Goal: Task Accomplishment & Management: Complete application form

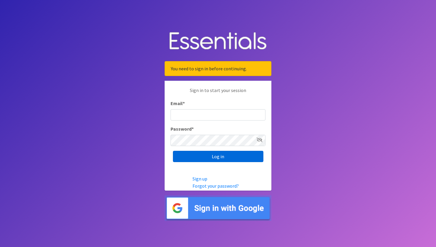
type input "[PERSON_NAME][EMAIL_ADDRESS][DOMAIN_NAME]"
click at [215, 156] on input "Log in" at bounding box center [218, 156] width 90 height 11
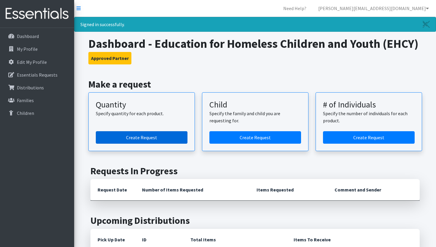
click at [165, 139] on link "Create Request" at bounding box center [142, 137] width 92 height 12
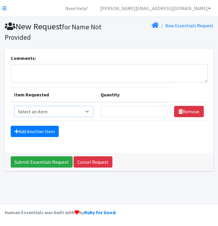
click at [91, 111] on select "Select an item Kids (Newborn) Kids (Preemie)** Limited Kids (Size 1) Kids (Size…" at bounding box center [53, 111] width 79 height 11
select select "1823"
click at [119, 111] on input "Quantity" at bounding box center [133, 111] width 66 height 11
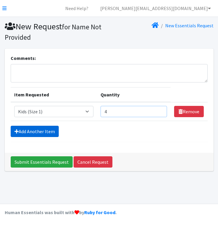
type input "4"
click at [50, 130] on link "Add Another Item" at bounding box center [35, 131] width 48 height 11
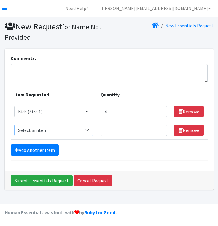
click at [60, 131] on select "Select an item Kids (Newborn) Kids (Preemie)** Limited Kids (Size 1) Kids (Size…" at bounding box center [53, 129] width 79 height 11
select select "1833"
click at [127, 131] on input "Quantity" at bounding box center [133, 129] width 66 height 11
type input "2"
type input "4"
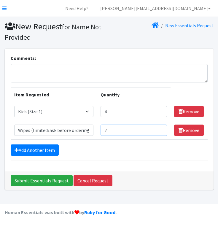
type input "2"
click at [177, 74] on textarea "Comments:" at bounding box center [109, 73] width 197 height 18
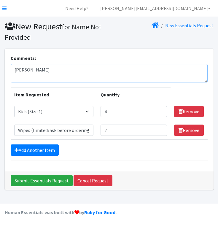
paste textarea ""Kauai District Office 3060 Eiwa Street Room 305 Lihue HI 96766""
click at [17, 77] on textarea "Tessa Belardo "Kauai District Office 3060 Eiwa Street Room 305 Lihue HI 96766" at bounding box center [109, 73] width 197 height 18
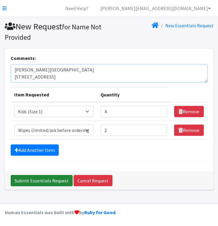
type textarea "Tessa Belardo Kauai District Office 3060 Eiwa Street Room 305 Lihue HI 96766"
click at [49, 183] on input "Submit Essentials Request" at bounding box center [42, 180] width 62 height 11
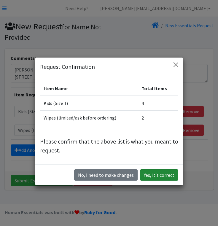
click at [166, 178] on button "Yes, it's correct" at bounding box center [159, 174] width 38 height 11
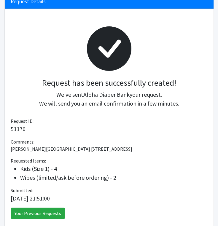
scroll to position [114, 0]
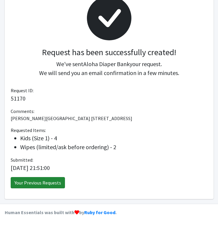
click at [55, 181] on link "Your Previous Requests" at bounding box center [38, 182] width 54 height 11
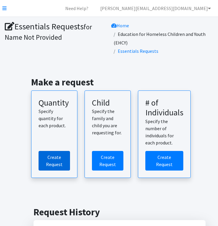
click at [63, 157] on link "Create Request" at bounding box center [54, 161] width 31 height 20
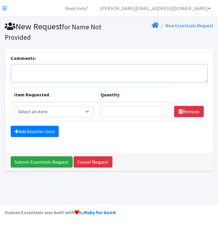
click at [72, 71] on textarea "Comments:" at bounding box center [109, 73] width 197 height 18
paste textarea "[PHONE_NUMBER]"
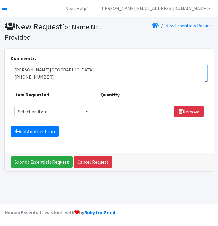
type textarea "[PERSON_NAME][GEOGRAPHIC_DATA] [PHONE_NUMBER]"
click at [91, 112] on select "Select an item Kids (Newborn) Kids (Preemie)** Limited Kids (Size 1) Kids (Size…" at bounding box center [53, 111] width 79 height 11
select select "1825"
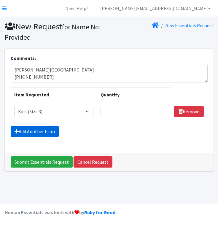
click at [49, 133] on link "Add Another Item" at bounding box center [35, 131] width 48 height 11
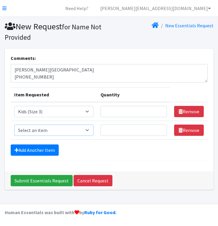
click at [87, 131] on select "Select an item Kids (Newborn) Kids (Preemie)** Limited Kids (Size 1) Kids (Size…" at bounding box center [53, 129] width 79 height 11
select select "1828"
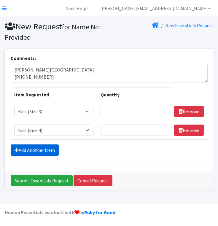
click at [36, 149] on link "Add Another Item" at bounding box center [35, 149] width 48 height 11
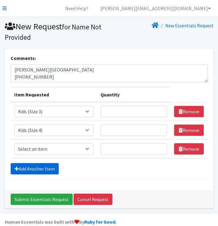
scroll to position [9, 0]
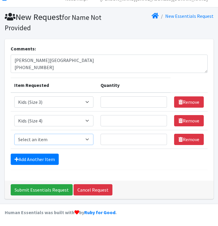
click at [90, 140] on select "Select an item Kids (Newborn) Kids (Preemie)** Limited Kids (Size 1) Kids (Size…" at bounding box center [53, 139] width 79 height 11
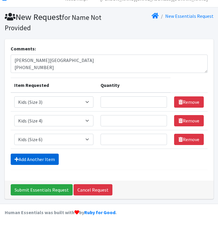
click at [54, 159] on link "Add Another Item" at bounding box center [35, 158] width 48 height 11
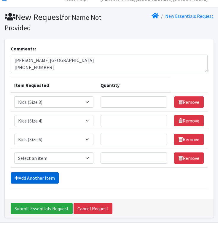
scroll to position [28, 0]
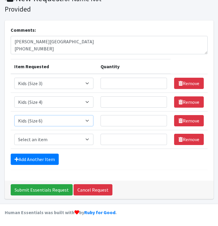
click at [71, 124] on select "Select an item Kids (Newborn) Kids (Preemie)** Limited Kids (Size 1) Kids (Size…" at bounding box center [53, 120] width 79 height 11
select select "1832"
click at [63, 137] on select "Select an item Kids (Newborn) Kids (Preemie)** Limited Kids (Size 1) Kids (Size…" at bounding box center [53, 139] width 79 height 11
select select "1834"
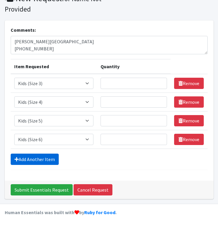
click at [40, 159] on link "Add Another Item" at bounding box center [35, 158] width 48 height 11
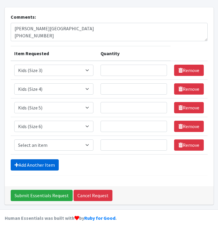
scroll to position [47, 0]
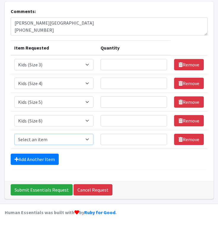
click at [69, 137] on select "Select an item Kids (Newborn) Kids (Preemie)** Limited Kids (Size 1) Kids (Size…" at bounding box center [53, 139] width 79 height 11
select select "11999"
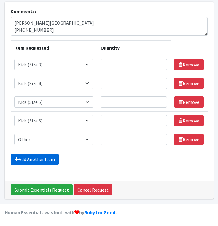
click at [51, 161] on link "Add Another Item" at bounding box center [35, 158] width 48 height 11
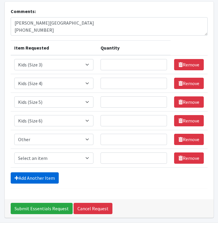
scroll to position [65, 0]
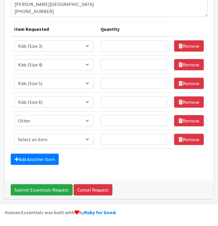
click at [53, 145] on td "Item Requested Select an item Kids (Newborn) Kids (Preemie)** Limited Kids (Siz…" at bounding box center [54, 139] width 87 height 19
click at [53, 141] on select "Select an item Kids (Newborn) Kids (Preemie)** Limited Kids (Size 1) Kids (Size…" at bounding box center [53, 139] width 79 height 11
select select "1833"
click at [153, 141] on input "Quantity" at bounding box center [133, 139] width 66 height 11
type input "5"
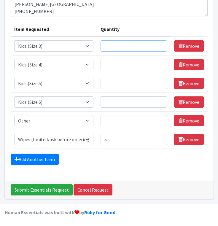
click at [124, 47] on input "Quantity" at bounding box center [133, 45] width 66 height 11
type input "1"
type input "4"
click at [116, 66] on input "Quantity" at bounding box center [133, 64] width 66 height 11
type input "4"
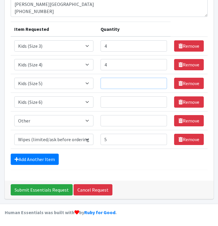
click at [119, 78] on input "Quantity" at bounding box center [133, 83] width 66 height 11
type input "4"
click at [115, 99] on input "Quantity" at bounding box center [133, 101] width 66 height 11
type input "4"
click at [116, 124] on input "Quantity" at bounding box center [133, 120] width 66 height 11
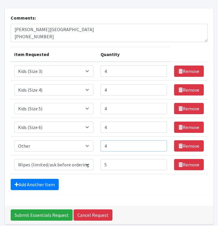
scroll to position [40, 0]
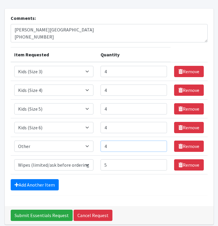
type input "4"
click at [53, 38] on textarea "Cassandra Revilla castle Kahuku Complex (808) 282-3730" at bounding box center [109, 33] width 197 height 18
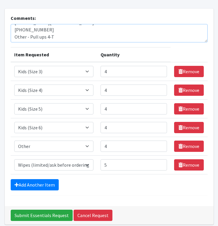
type textarea "Cassandra Revilla castle Kahuku Complex (808) 282-3730 Other - Pull ups 4-T"
click at [131, 146] on input "4" at bounding box center [133, 145] width 66 height 11
type input "2"
click at [66, 38] on textarea "Cassandra Revilla castle Kahuku Complex (808) 282-3730 Other - Pull ups 4-T" at bounding box center [109, 33] width 197 height 18
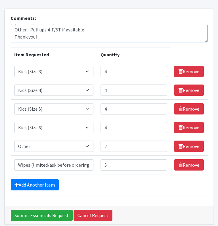
type textarea "Cassandra Revilla castle Kahuku Complex (808) 282-3730 Other - Pull ups 4-T/5T …"
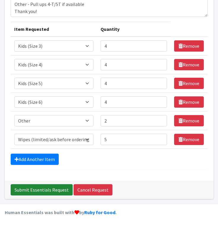
click at [29, 187] on input "Submit Essentials Request" at bounding box center [42, 189] width 62 height 11
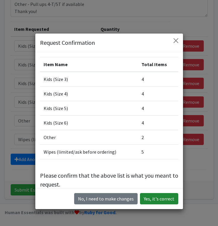
click at [170, 198] on button "Yes, it's correct" at bounding box center [159, 198] width 38 height 11
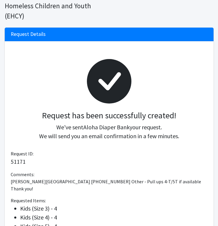
scroll to position [157, 0]
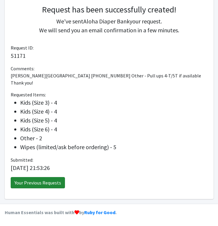
click at [53, 183] on link "Your Previous Requests" at bounding box center [38, 182] width 54 height 11
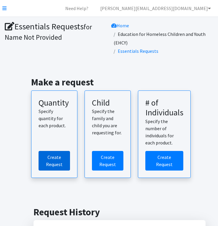
click at [51, 163] on link "Create Request" at bounding box center [54, 161] width 31 height 20
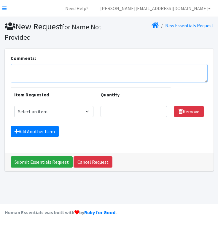
click at [69, 73] on textarea "Comments:" at bounding box center [109, 73] width 197 height 18
paste textarea "CENTRAL OAHU Leilehua- Mililani- Waialua"
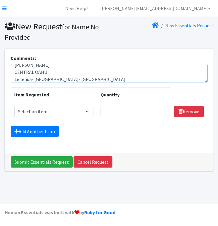
scroll to position [12, 0]
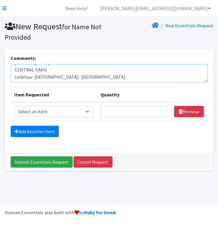
paste textarea "(808) 226-5472"
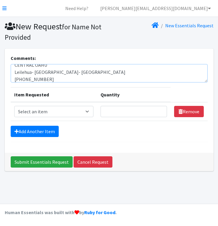
type textarea "Denice Kuehu CENTRAL OAHU Leilehua- Mililani- Waialua (808) 226-5472"
click at [45, 111] on select "Select an item Kids (Newborn) Kids (Preemie)** Limited Kids (Size 1) Kids (Size…" at bounding box center [53, 111] width 79 height 11
click at [49, 115] on select "Select an item Kids (Newborn) Kids (Preemie)** Limited Kids (Size 1) Kids (Size…" at bounding box center [53, 111] width 79 height 11
select select "1825"
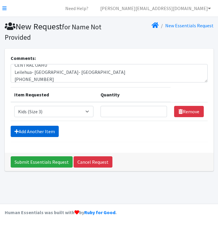
click at [40, 132] on link "Add Another Item" at bounding box center [35, 131] width 48 height 11
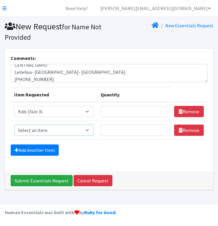
click at [48, 128] on select "Select an item Kids (Newborn) Kids (Preemie)** Limited Kids (Size 1) Kids (Size…" at bounding box center [53, 129] width 79 height 11
select select "1833"
click at [140, 117] on td "Quantity" at bounding box center [133, 111] width 73 height 19
type input "3"
click at [131, 131] on input "Quantity" at bounding box center [133, 129] width 66 height 11
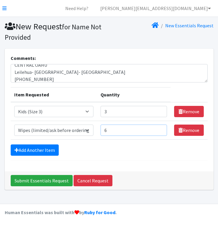
type input "6"
click at [68, 79] on textarea "Denice Kuehu CENTRAL OAHU Leilehua- Mililani- Waialua (808) 226-5472" at bounding box center [109, 73] width 197 height 18
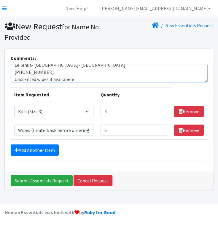
scroll to position [26, 0]
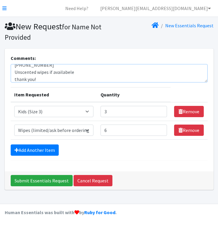
click at [71, 76] on textarea "Denice Kuehu CENTRAL OAHU Leilehua- Mililani- Waialua (808) 226-5472 Unscented …" at bounding box center [109, 73] width 197 height 18
click at [69, 72] on textarea "Denice Kuehu CENTRAL OAHU Leilehua- Mililani- Waialua (808) 226-5472 Unscented …" at bounding box center [109, 73] width 197 height 18
type textarea "Denice Kuehu CENTRAL OAHU Leilehua- Mililani- Waialua (808) 226-5472 Unscented …"
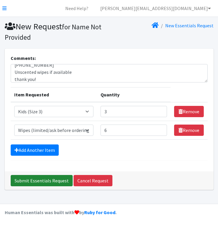
click at [39, 180] on input "Submit Essentials Request" at bounding box center [42, 180] width 62 height 11
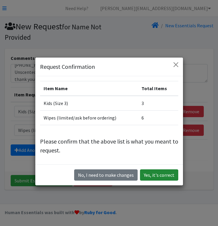
click at [173, 176] on button "Yes, it's correct" at bounding box center [159, 174] width 38 height 11
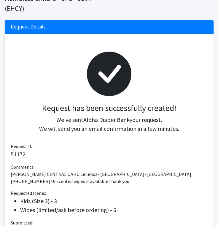
scroll to position [121, 0]
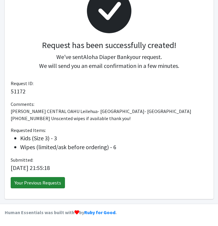
click at [34, 185] on link "Your Previous Requests" at bounding box center [38, 182] width 54 height 11
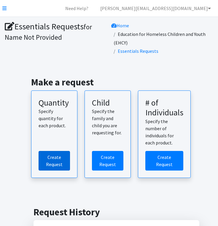
click at [56, 162] on link "Create Request" at bounding box center [54, 161] width 31 height 20
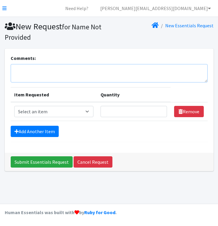
click at [53, 74] on textarea "Comments:" at bounding box center [109, 73] width 197 height 18
type textarea "JR [PERSON_NAME]"
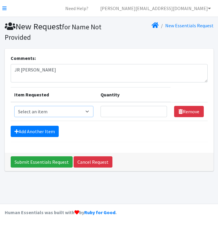
click at [77, 114] on select "Select an item Kids (Newborn) Kids (Preemie)** Limited Kids (Size 1) Kids (Size…" at bounding box center [53, 111] width 79 height 11
select select "1832"
click at [134, 110] on input "Quantity" at bounding box center [133, 111] width 66 height 11
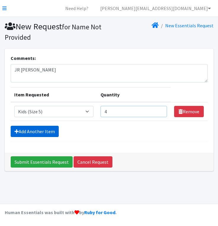
type input "4"
click at [47, 131] on link "Add Another Item" at bounding box center [35, 131] width 48 height 11
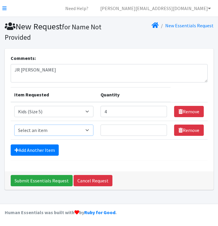
click at [53, 130] on select "Select an item Kids (Newborn) Kids (Preemie)** Limited Kids (Size 1) Kids (Size…" at bounding box center [53, 129] width 79 height 11
select select "1833"
click at [129, 128] on input "Quantity" at bounding box center [133, 129] width 66 height 11
type input "2"
click at [132, 148] on div "Add Another Item" at bounding box center [109, 149] width 197 height 11
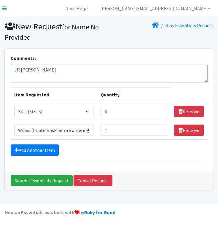
click at [68, 80] on textarea "JR Dowd" at bounding box center [109, 73] width 197 height 18
paste textarea "(808) 294-0578"
click at [52, 79] on textarea "JR Dowd (808) 294-0578" at bounding box center [109, 73] width 197 height 18
click at [80, 76] on textarea "JR Dowd (808) 294-0578" at bounding box center [109, 73] width 197 height 18
paste textarea ""HONOLULU Farrington-Kaiser- Kalani""
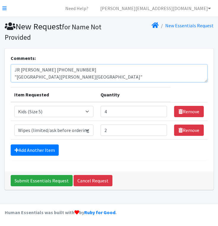
scroll to position [5, 0]
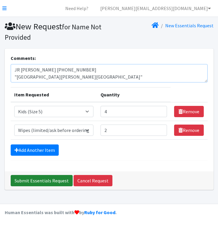
type textarea "JR [PERSON_NAME] [PHONE_NUMBER] "[GEOGRAPHIC_DATA][PERSON_NAME][GEOGRAPHIC_DATA…"
click at [47, 179] on input "Submit Essentials Request" at bounding box center [42, 180] width 62 height 11
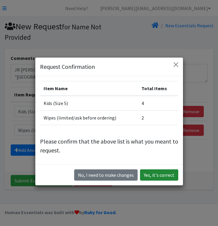
click at [153, 177] on button "Yes, it's correct" at bounding box center [159, 174] width 38 height 11
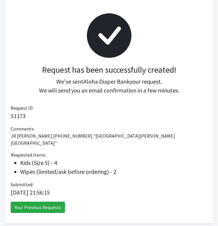
scroll to position [114, 0]
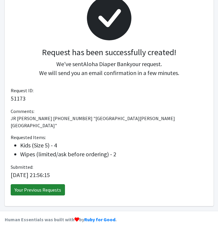
click at [31, 184] on link "Your Previous Requests" at bounding box center [38, 189] width 54 height 11
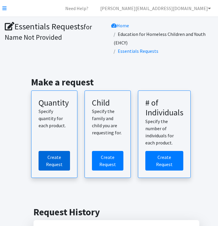
click at [53, 151] on link "Create Request" at bounding box center [54, 161] width 31 height 20
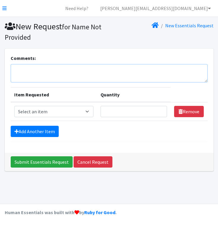
click at [88, 76] on textarea "Comments:" at bounding box center [109, 73] width 197 height 18
paste textarea "[PERSON_NAME]"
type textarea "[PERSON_NAME]"
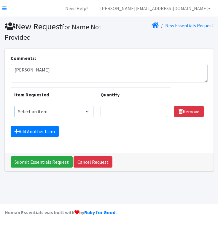
click at [94, 110] on select "Select an item Kids (Newborn) Kids (Preemie)** Limited Kids (Size 1) Kids (Size…" at bounding box center [53, 111] width 79 height 11
select select "7519"
click at [125, 111] on input "Quantity" at bounding box center [133, 111] width 66 height 11
type input "1"
click at [46, 76] on textarea "Adriane Awaya" at bounding box center [109, 73] width 197 height 18
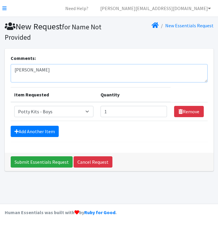
paste textarea ""CENTRAL OAHU Aiea-Moanalua- Radford Leilehua- Mililani- Waialua""
click at [51, 71] on textarea "Adriane Awaya "CENTRAL OAHU Aiea-Moanalua- Radford Leilehua- Mililani- Waialua"" at bounding box center [109, 73] width 197 height 18
paste textarea "(808) 636-6183"
click at [16, 77] on textarea "Adriane Awaya (808) 636-6183 "CENTRAL OAHU Aiea-Moanalua- Radford Leilehua- Mil…" at bounding box center [109, 73] width 197 height 18
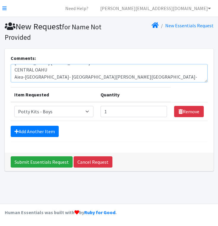
click at [123, 75] on textarea "Adriane Awaya (808) 636-6183 CENTRAL OAHU Aiea-Moanalua- Radford Leilehua- Mili…" at bounding box center [109, 73] width 197 height 18
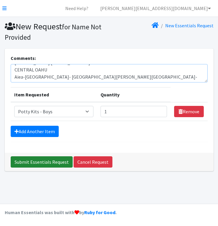
type textarea "[PERSON_NAME] [PHONE_NUMBER] CENTRAL OAHU Aiea-[GEOGRAPHIC_DATA]- [GEOGRAPHIC_D…"
click at [37, 162] on input "Submit Essentials Request" at bounding box center [42, 161] width 62 height 11
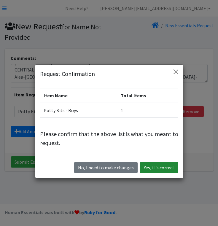
click at [148, 171] on button "Yes, it's correct" at bounding box center [159, 167] width 38 height 11
